Goal: Navigation & Orientation: Find specific page/section

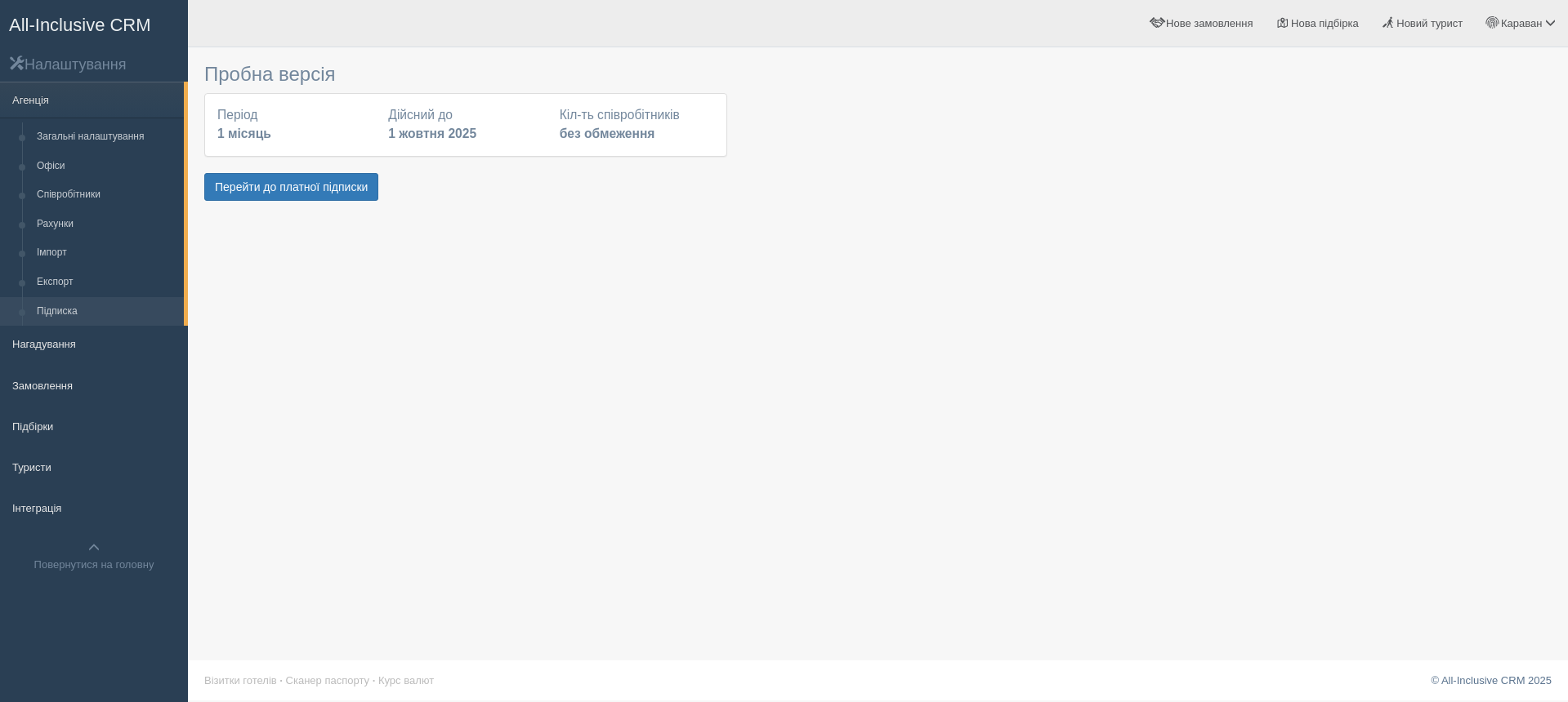
click at [84, 20] on span "All-Inclusive CRM" at bounding box center [80, 25] width 142 height 20
